Goal: Find contact information: Find contact information

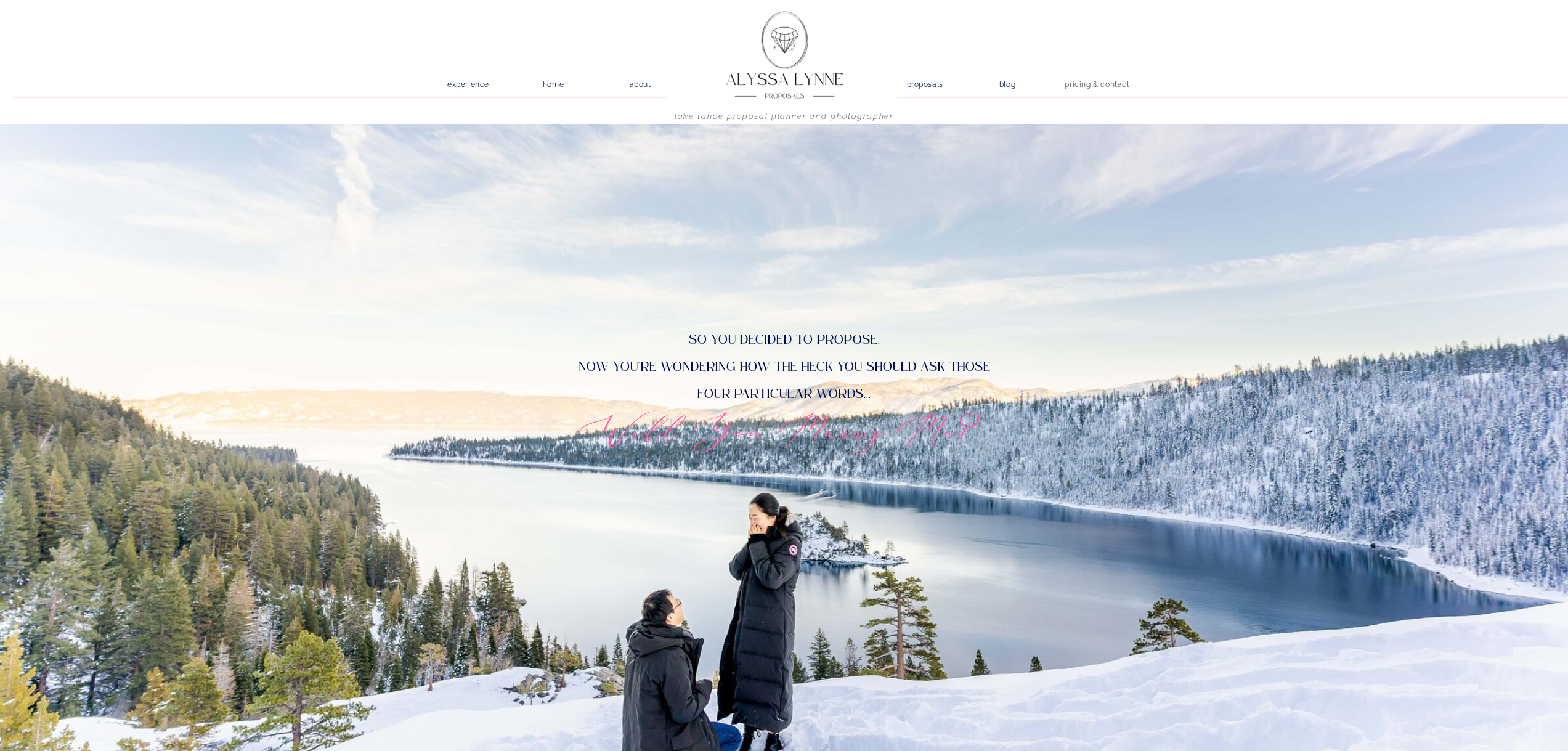
click at [1071, 85] on nav "pricing & contact" at bounding box center [1098, 85] width 75 height 17
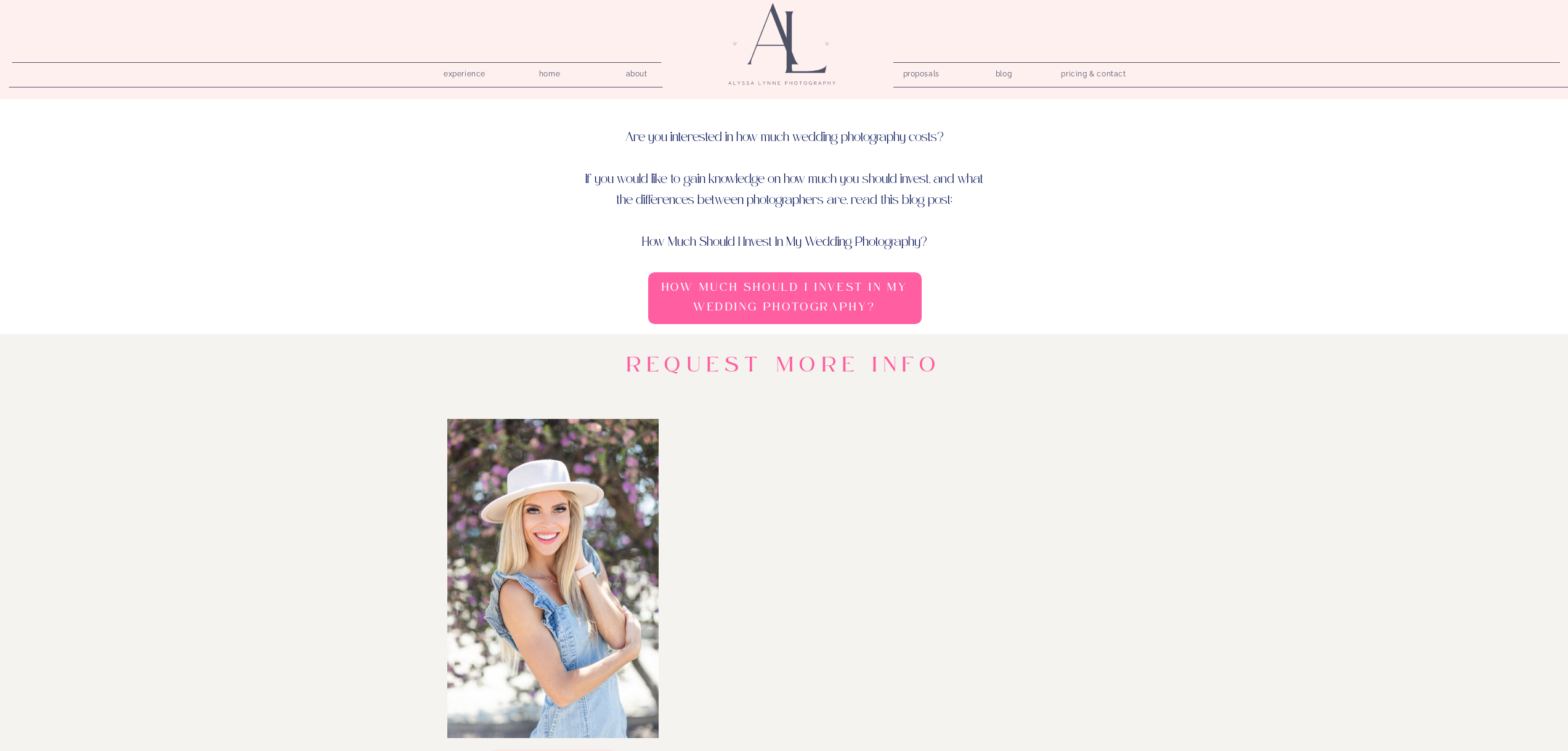
click at [832, 297] on h3 "How Much Should I Invest In My Wedding Photography?" at bounding box center [785, 299] width 265 height 42
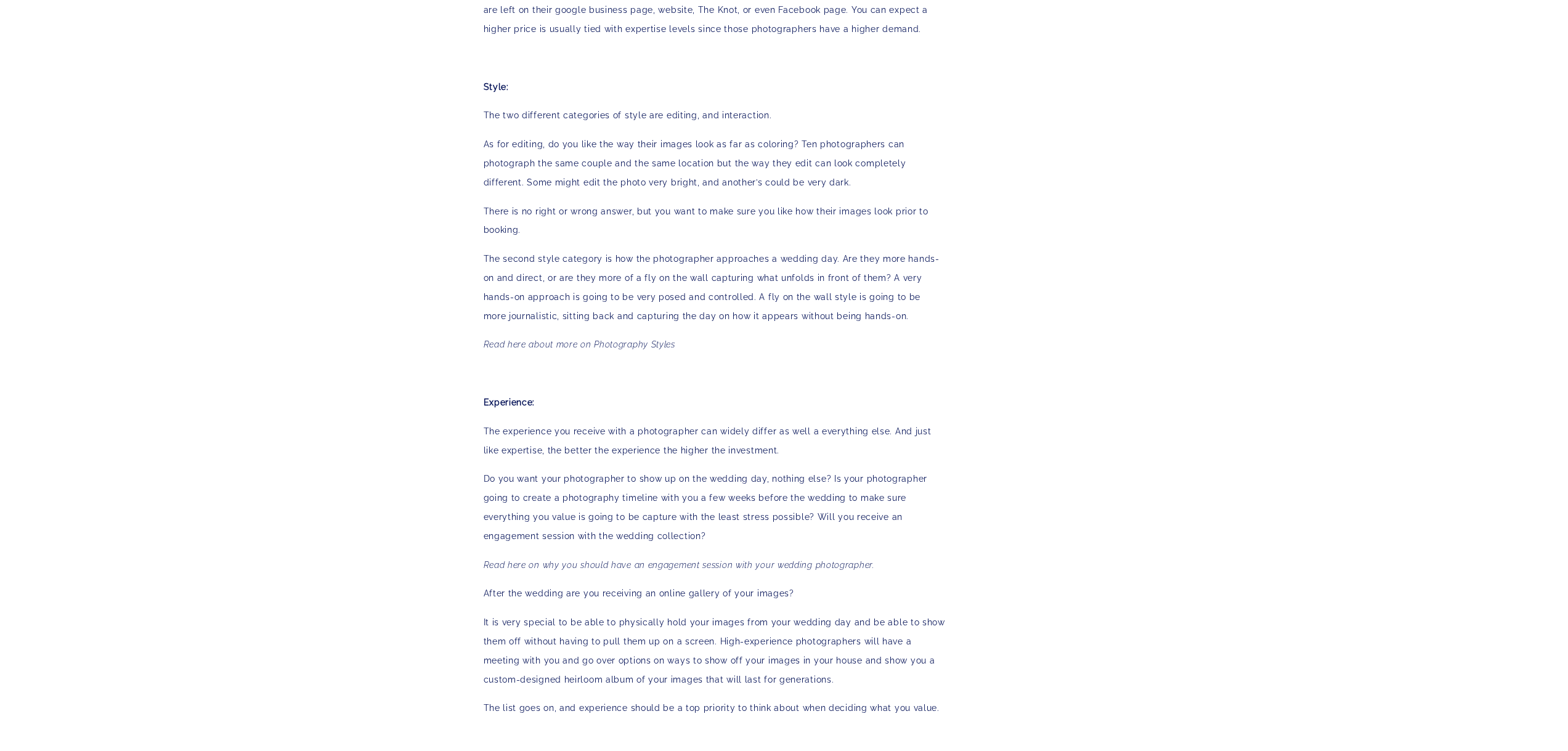
scroll to position [1417, 0]
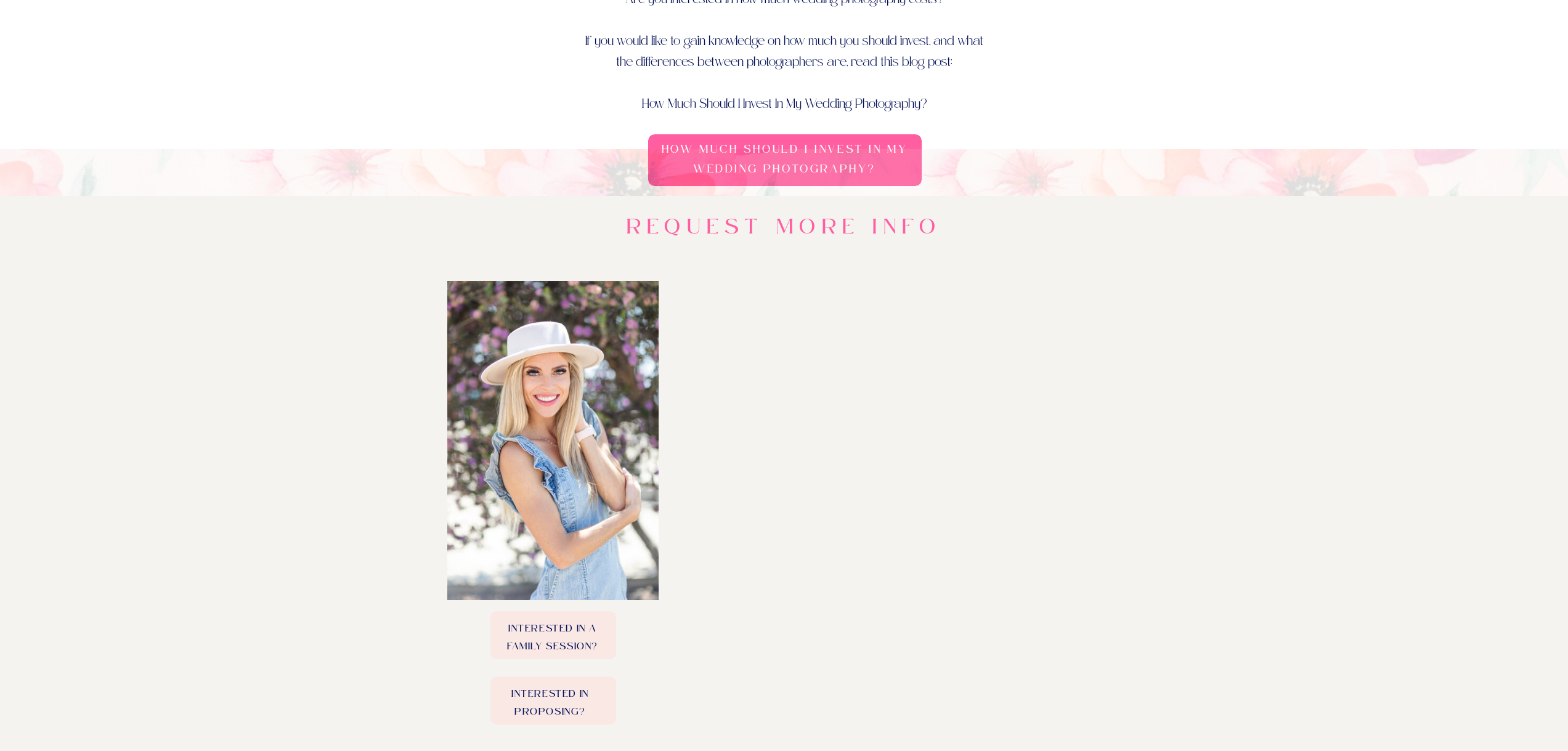
scroll to position [184, 0]
